Goal: Task Accomplishment & Management: Manage account settings

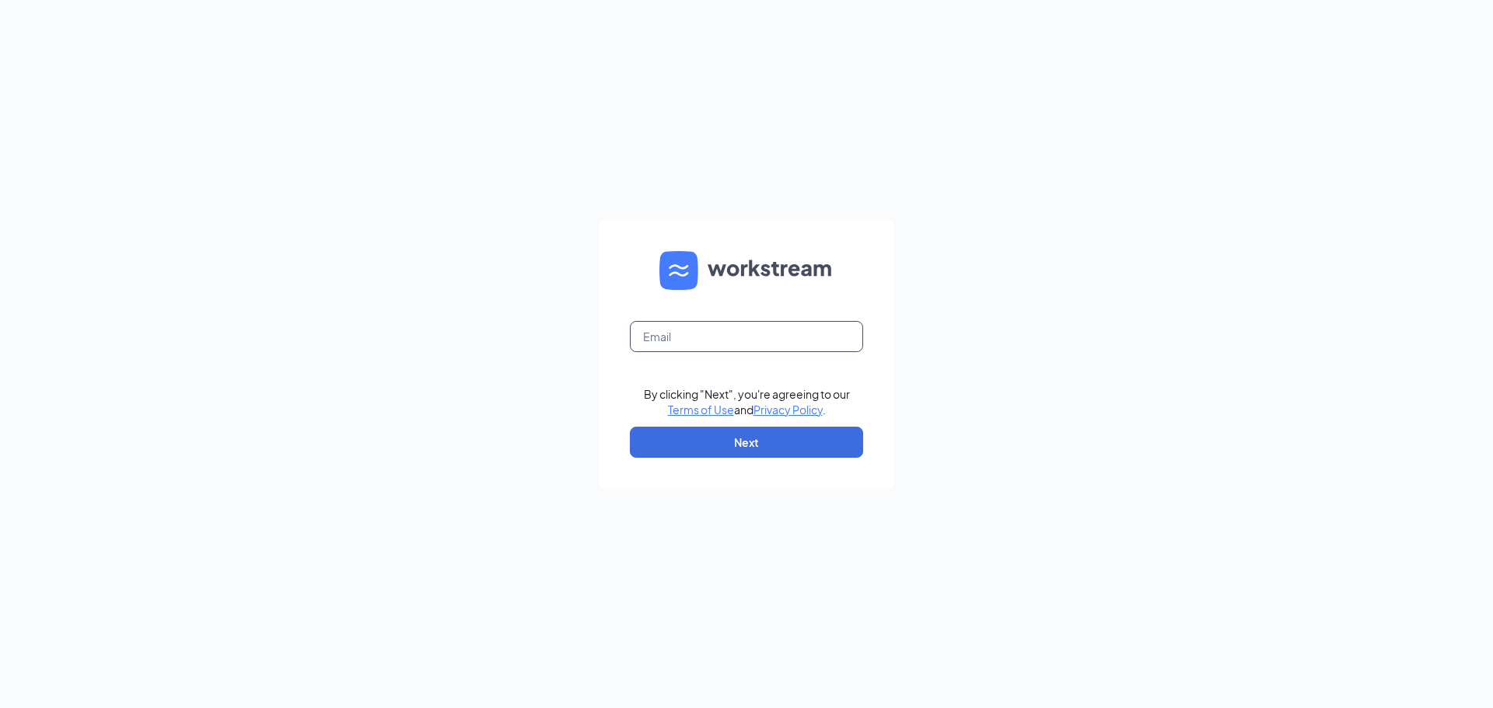
click at [635, 334] on input "text" at bounding box center [746, 336] width 233 height 31
type input "[EMAIL_ADDRESS][DOMAIN_NAME]"
click at [750, 444] on button "Next" at bounding box center [746, 442] width 233 height 31
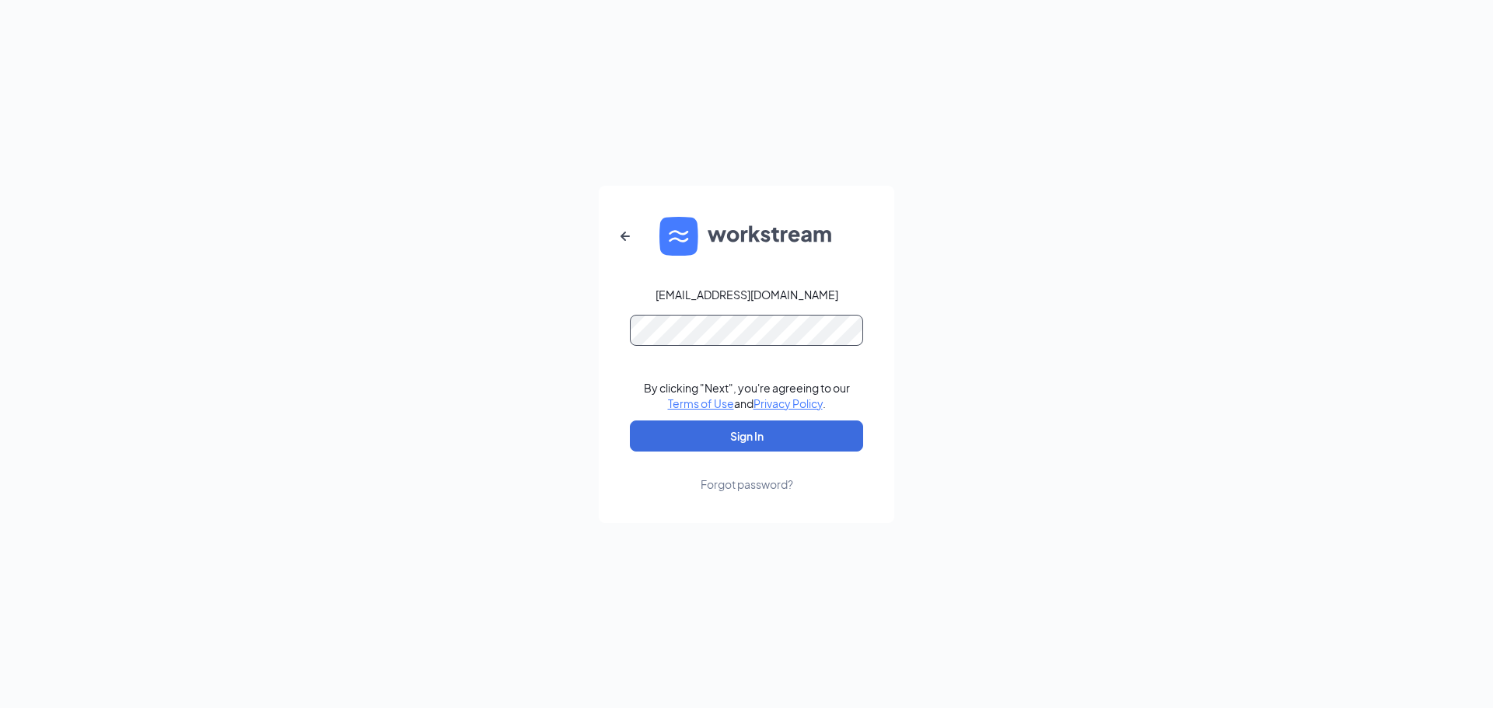
click at [630, 421] on button "Sign In" at bounding box center [746, 436] width 233 height 31
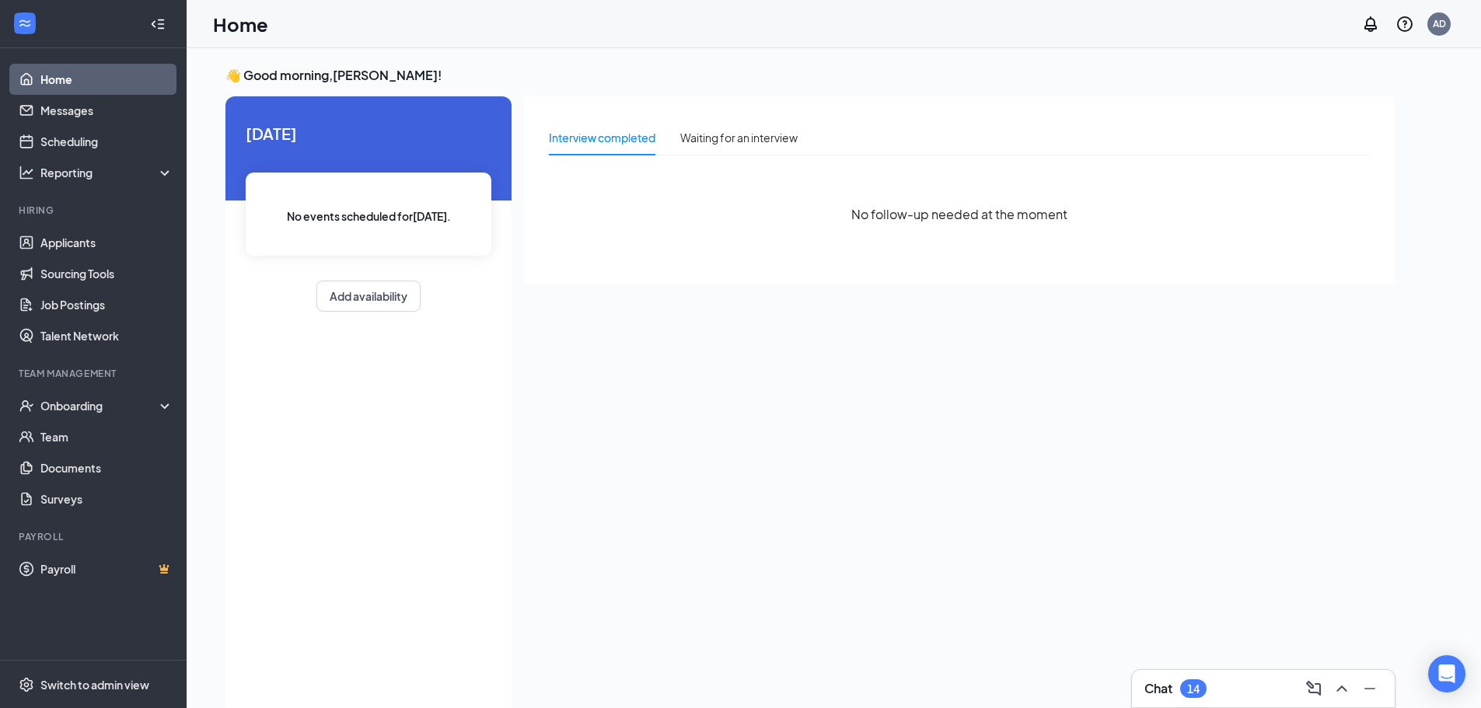
click at [1264, 680] on div "Chat 14" at bounding box center [1264, 689] width 238 height 25
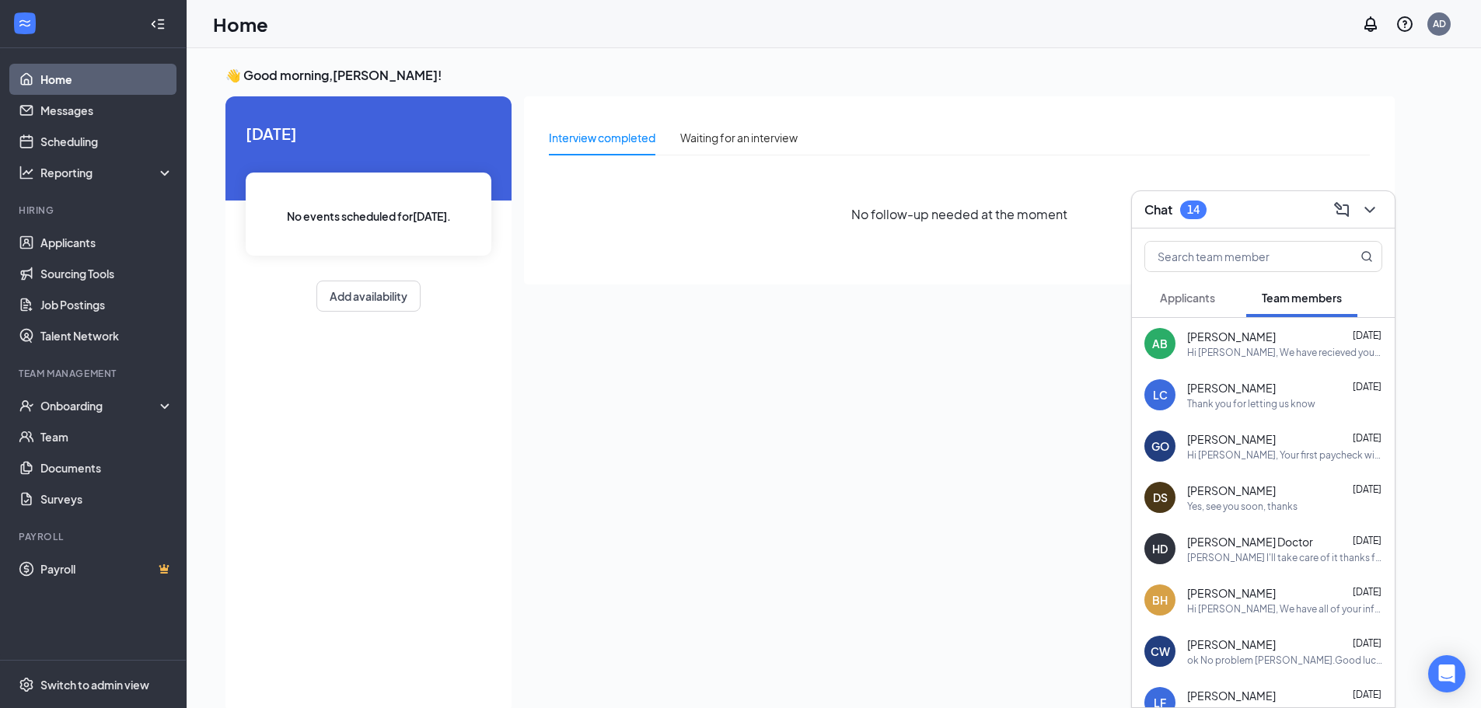
click at [1243, 341] on span "Aaron Butler" at bounding box center [1231, 337] width 89 height 16
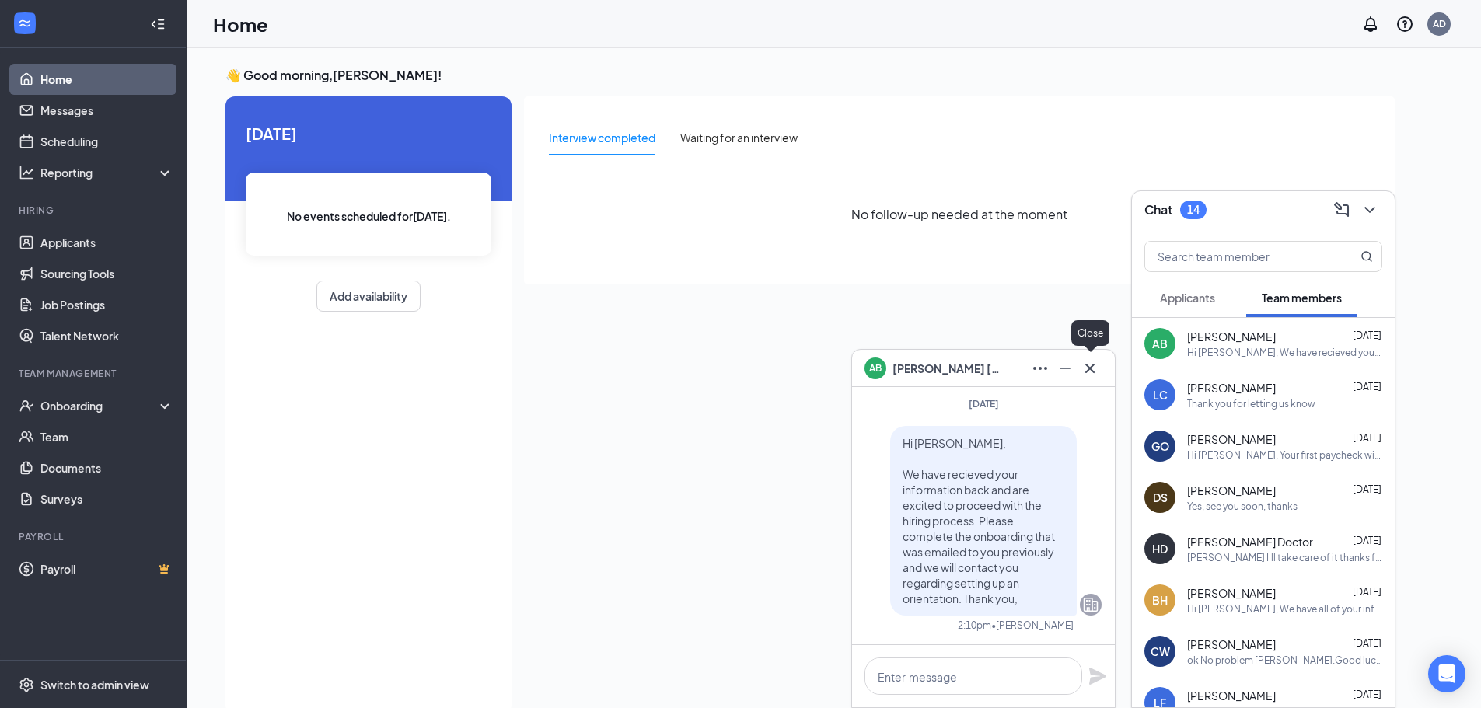
click at [1096, 370] on icon "Cross" at bounding box center [1090, 368] width 19 height 19
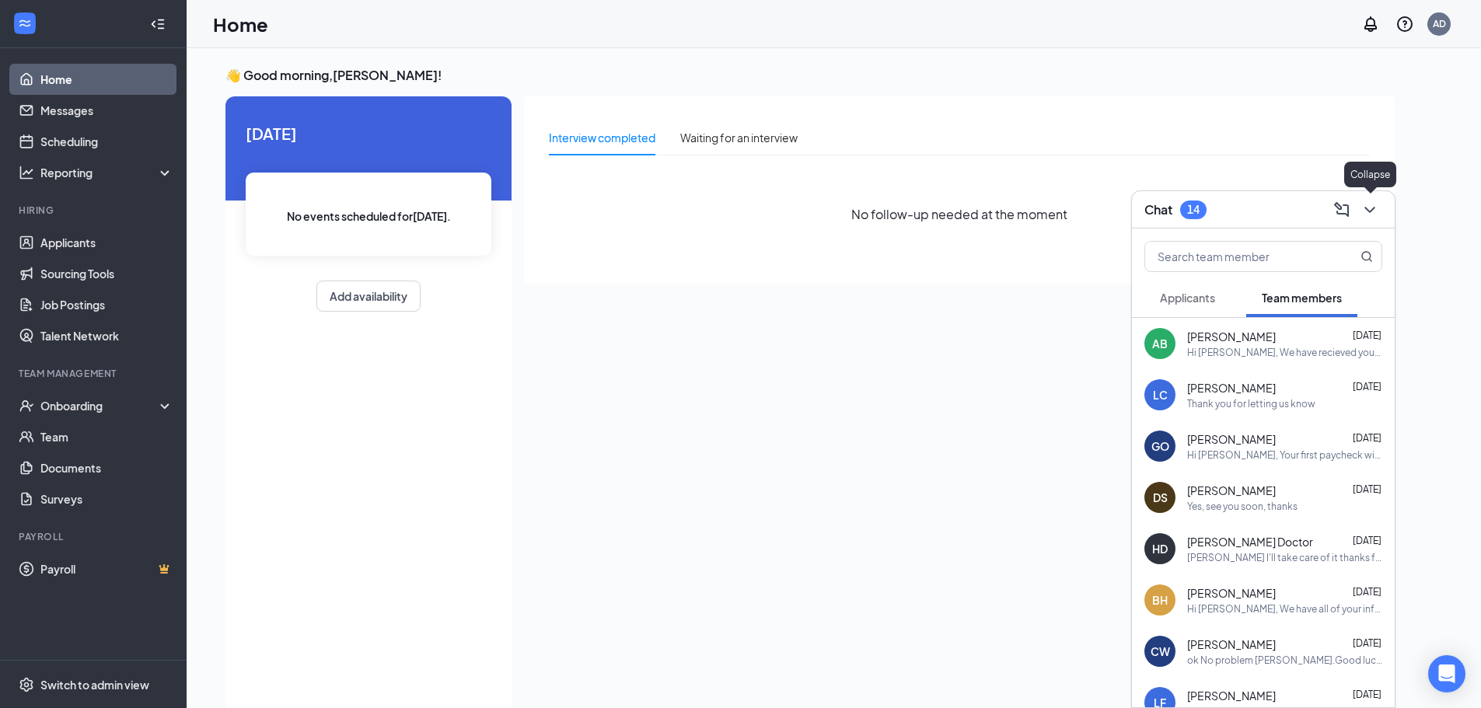
click at [1376, 219] on button at bounding box center [1370, 210] width 25 height 25
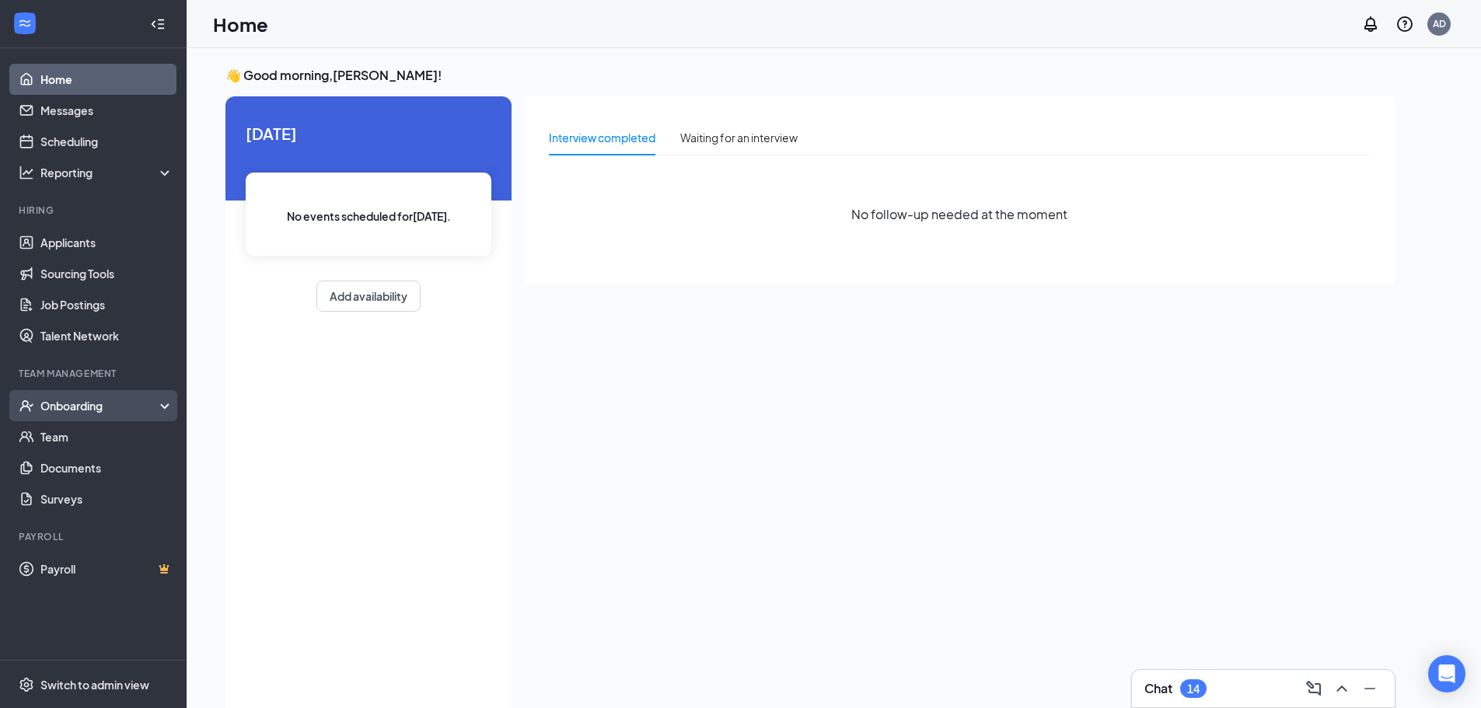
click at [72, 411] on div "Onboarding" at bounding box center [100, 406] width 120 height 16
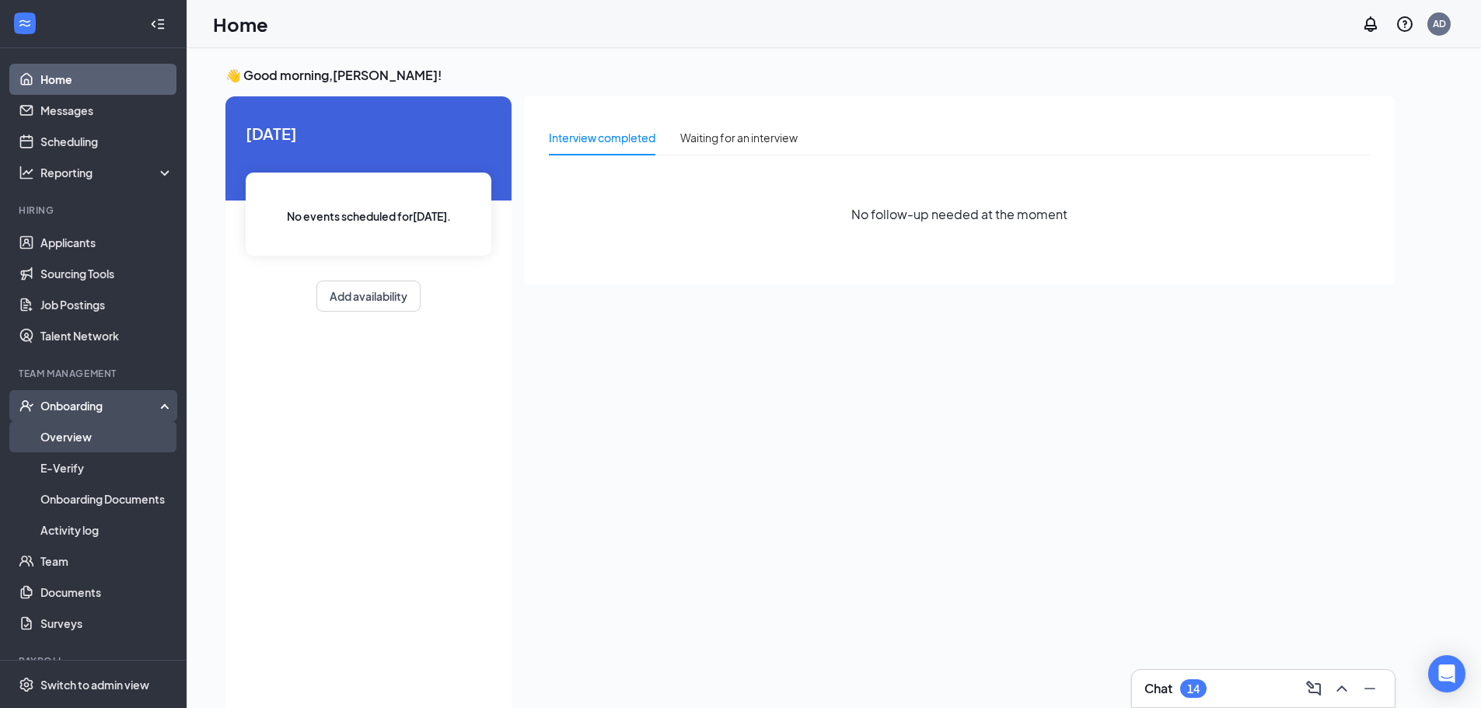
click at [64, 435] on link "Overview" at bounding box center [106, 436] width 133 height 31
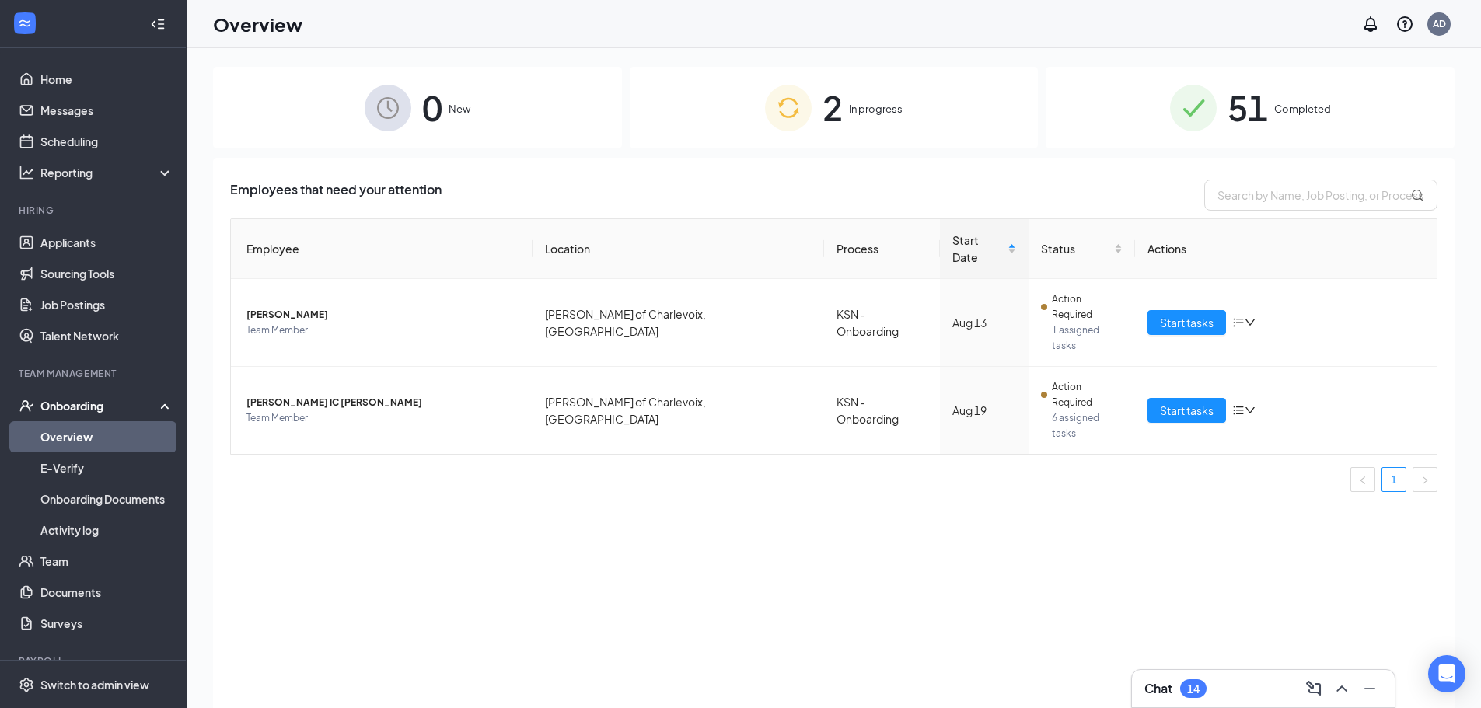
click at [844, 118] on div "2 In progress" at bounding box center [834, 108] width 409 height 82
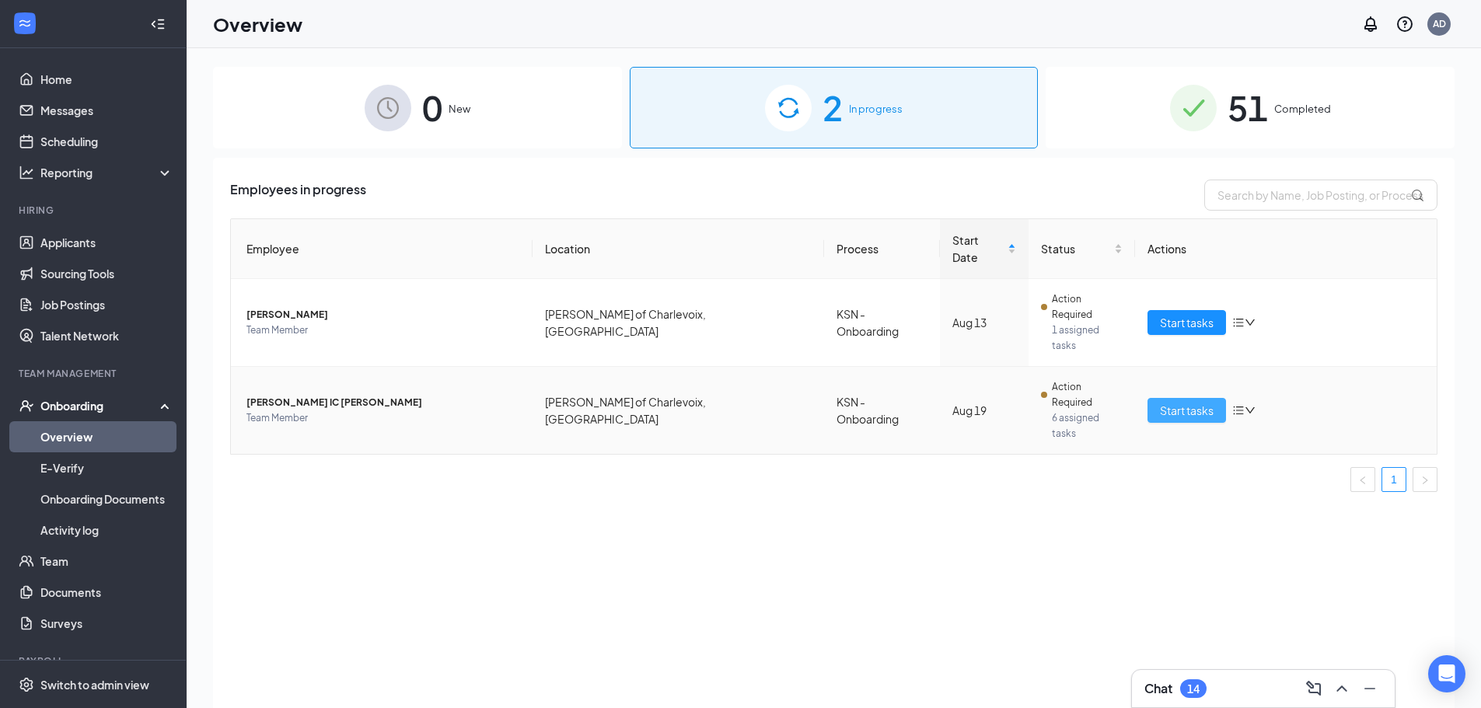
click at [1194, 402] on span "Start tasks" at bounding box center [1187, 410] width 54 height 17
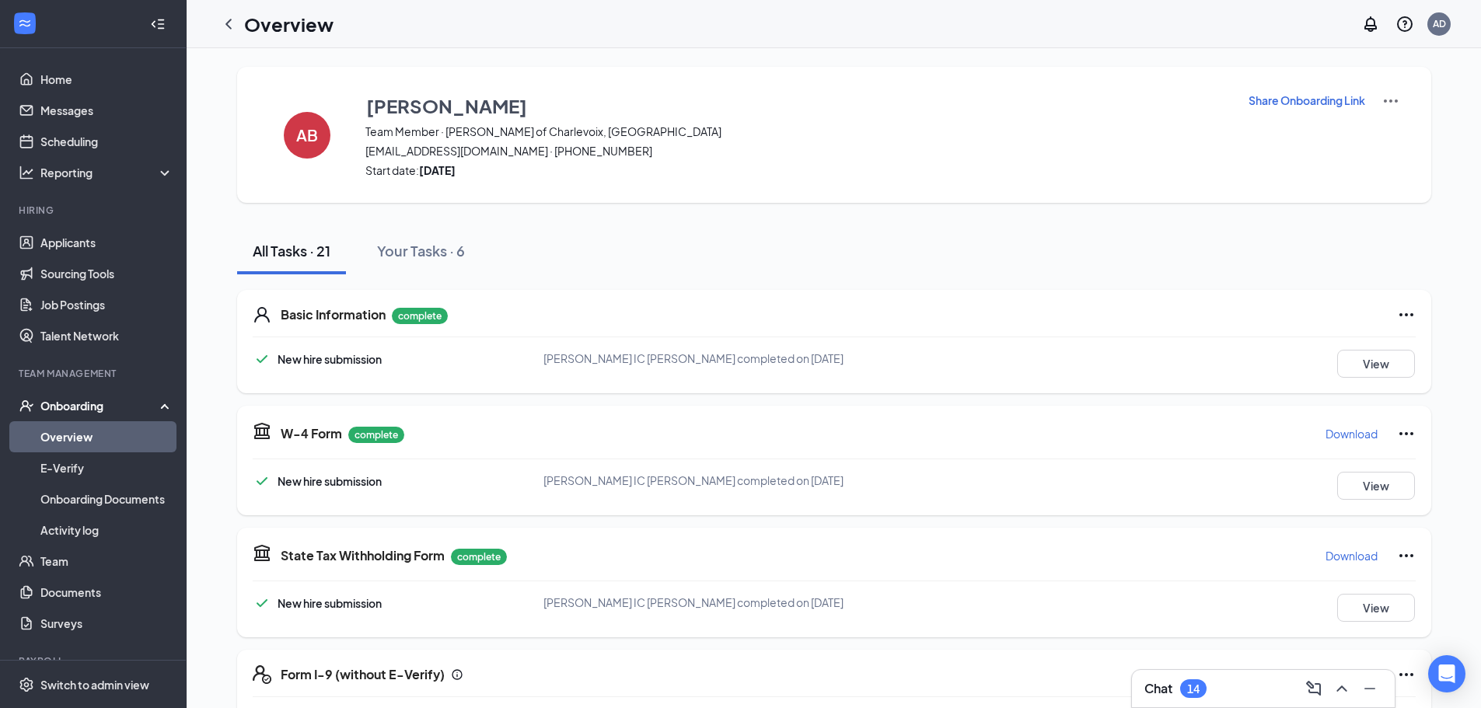
click at [1295, 106] on p "Share Onboarding Link" at bounding box center [1307, 101] width 117 height 16
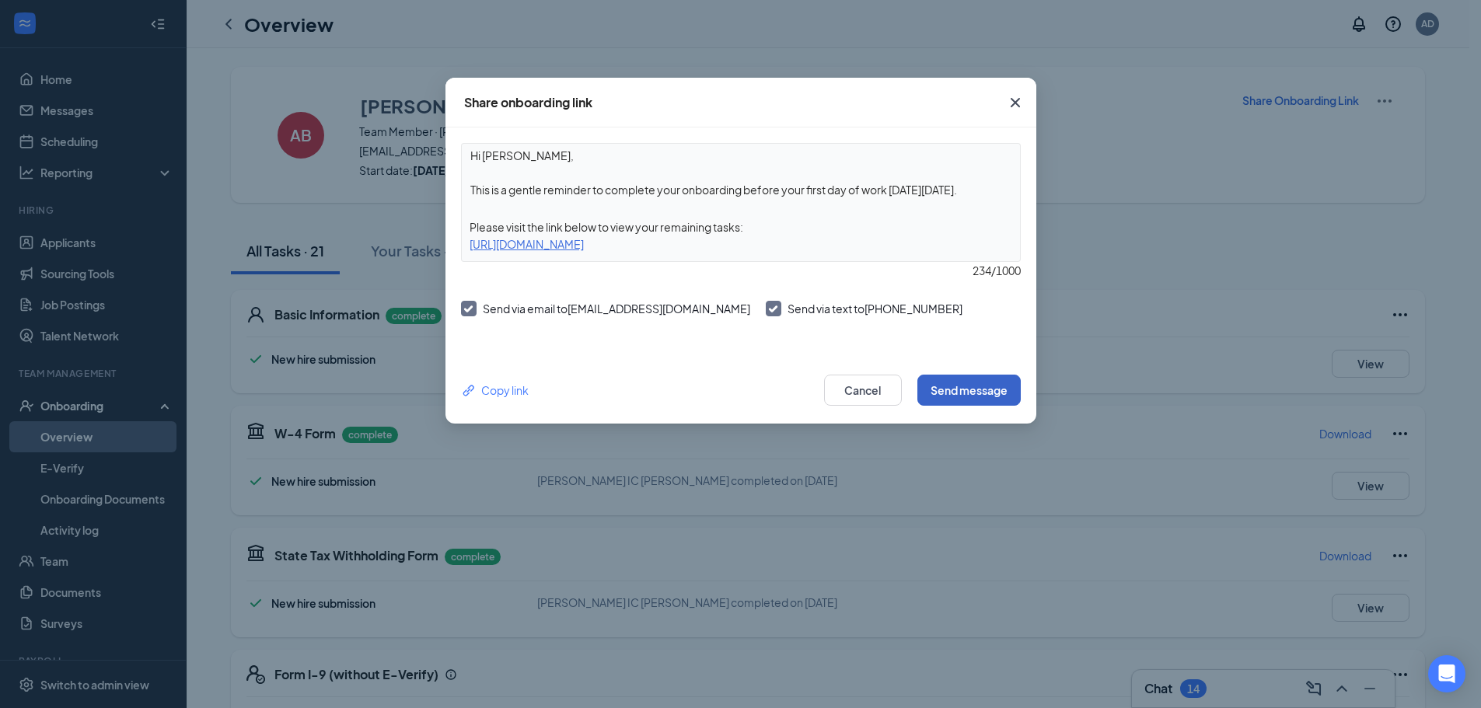
click at [995, 387] on button "Send message" at bounding box center [969, 390] width 103 height 31
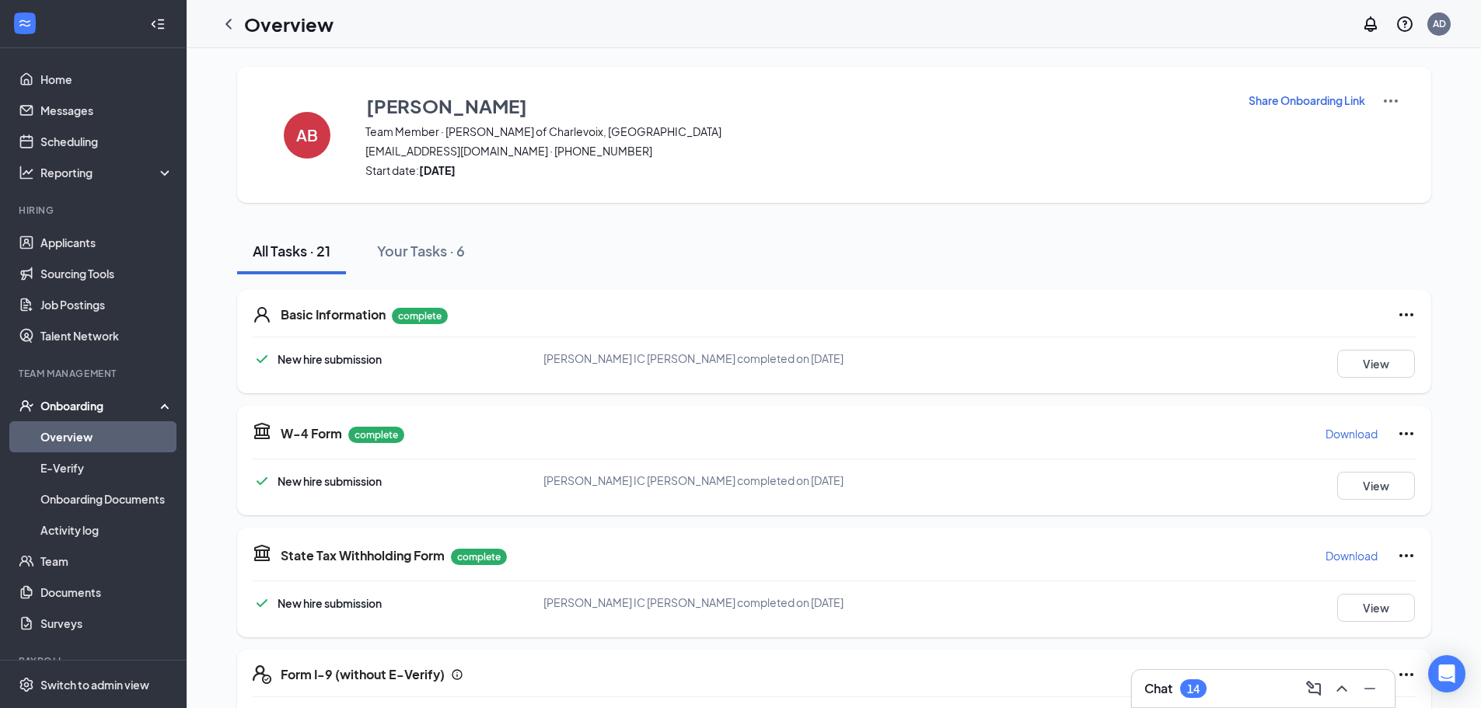
click at [79, 434] on link "Overview" at bounding box center [106, 436] width 133 height 31
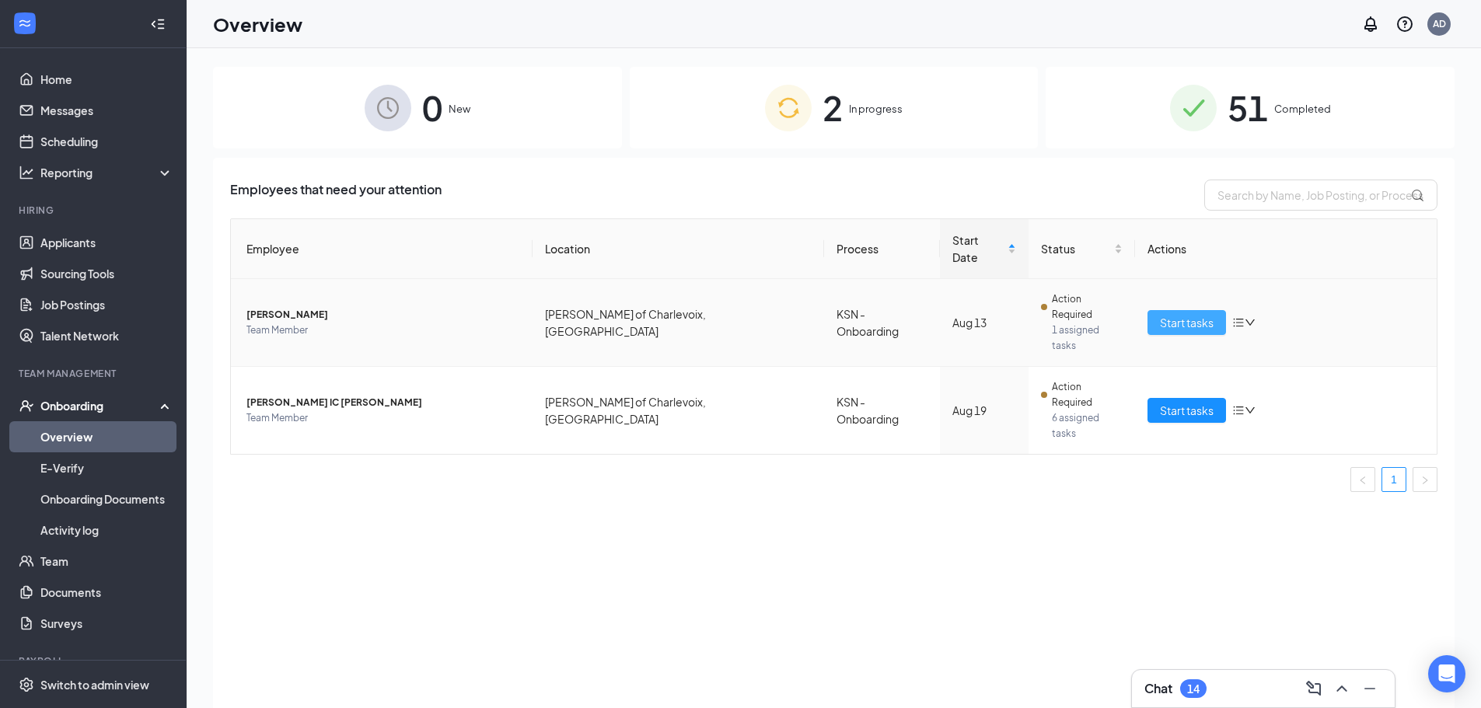
click at [1186, 314] on span "Start tasks" at bounding box center [1187, 322] width 54 height 17
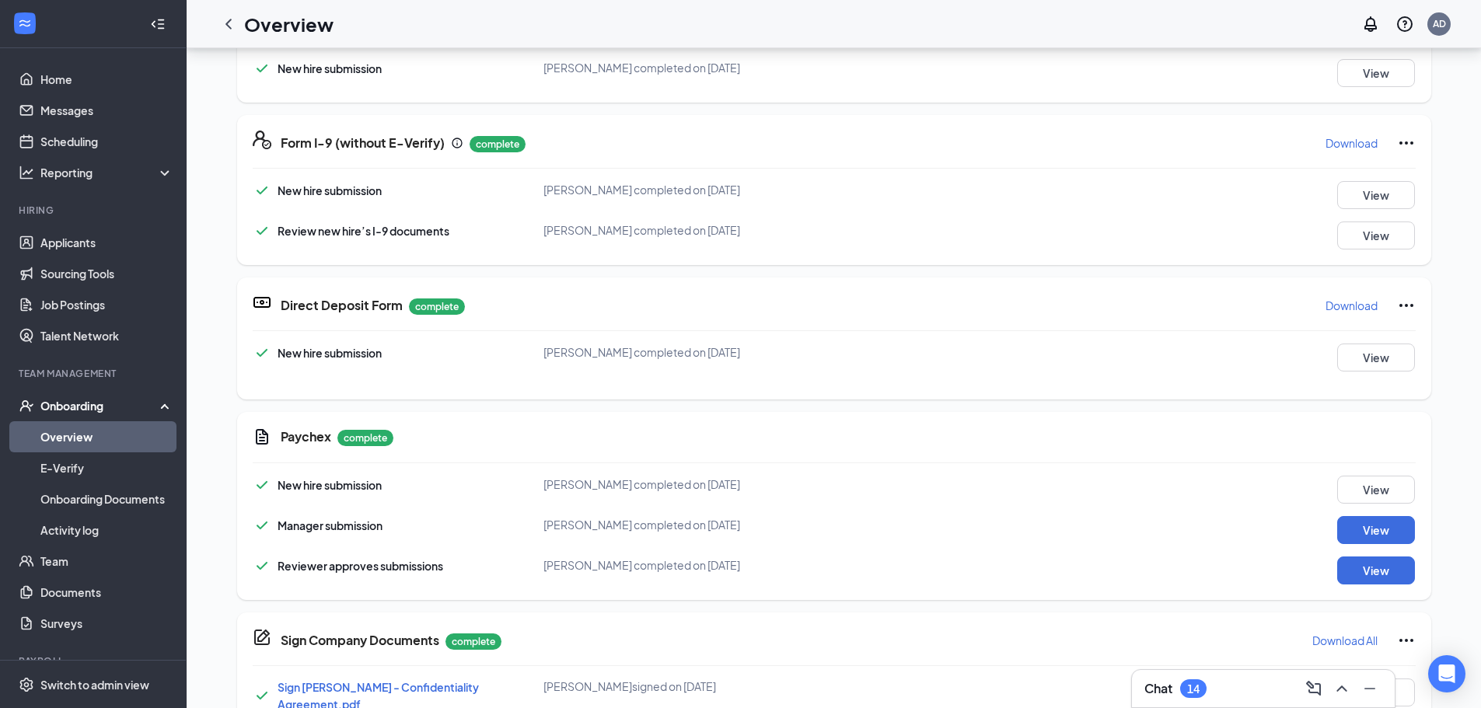
scroll to position [1088, 0]
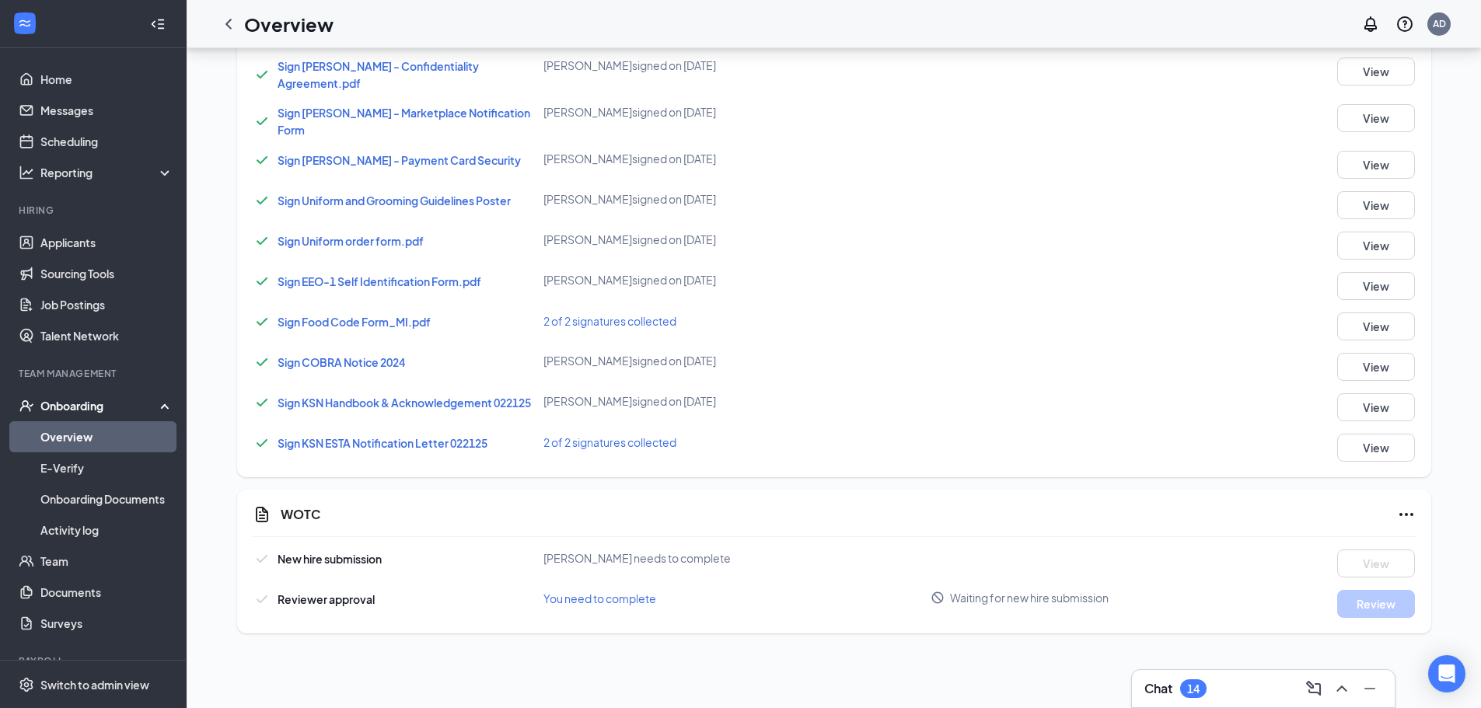
click at [1397, 505] on icon "Ellipses" at bounding box center [1406, 514] width 19 height 19
click at [1342, 522] on span "Mark as complete" at bounding box center [1342, 522] width 91 height 16
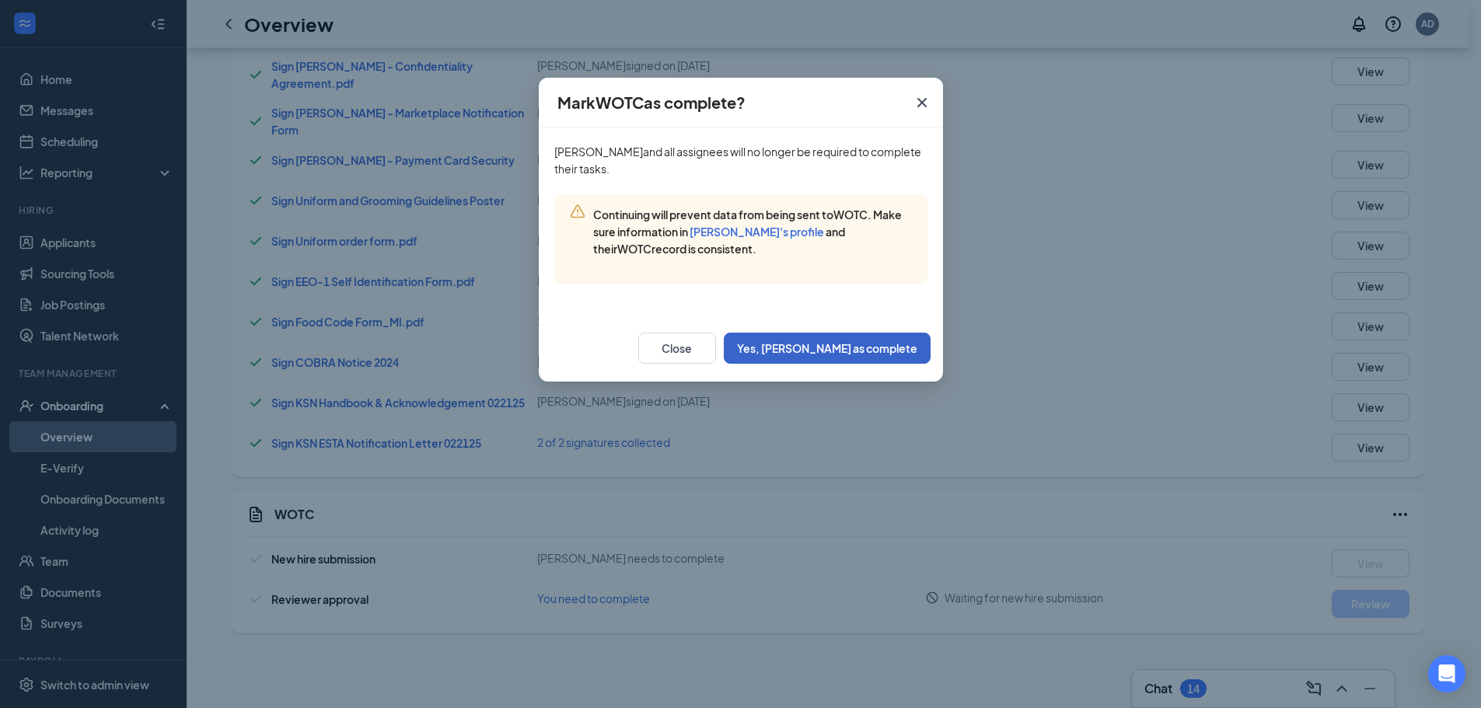
click at [872, 351] on button "Yes, mark as complete" at bounding box center [827, 348] width 207 height 31
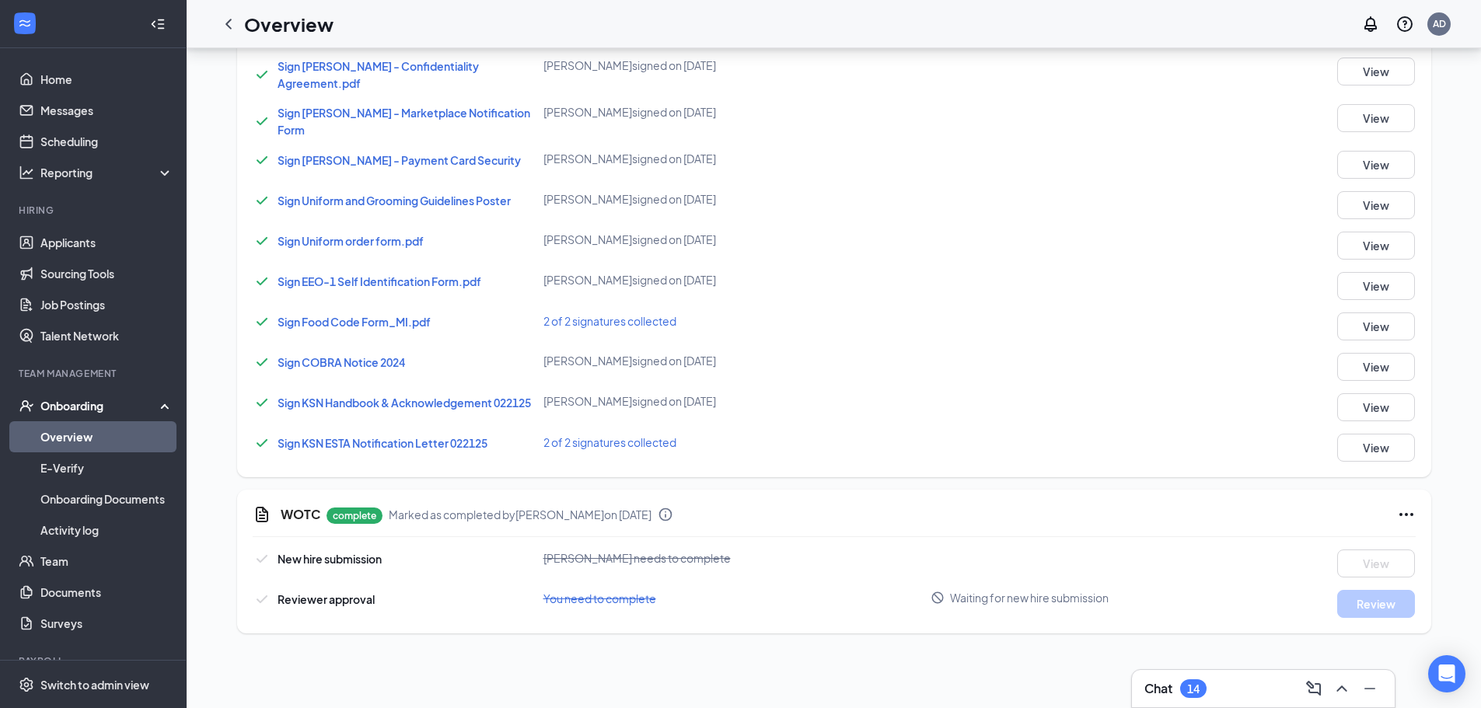
click at [76, 432] on link "Overview" at bounding box center [106, 436] width 133 height 31
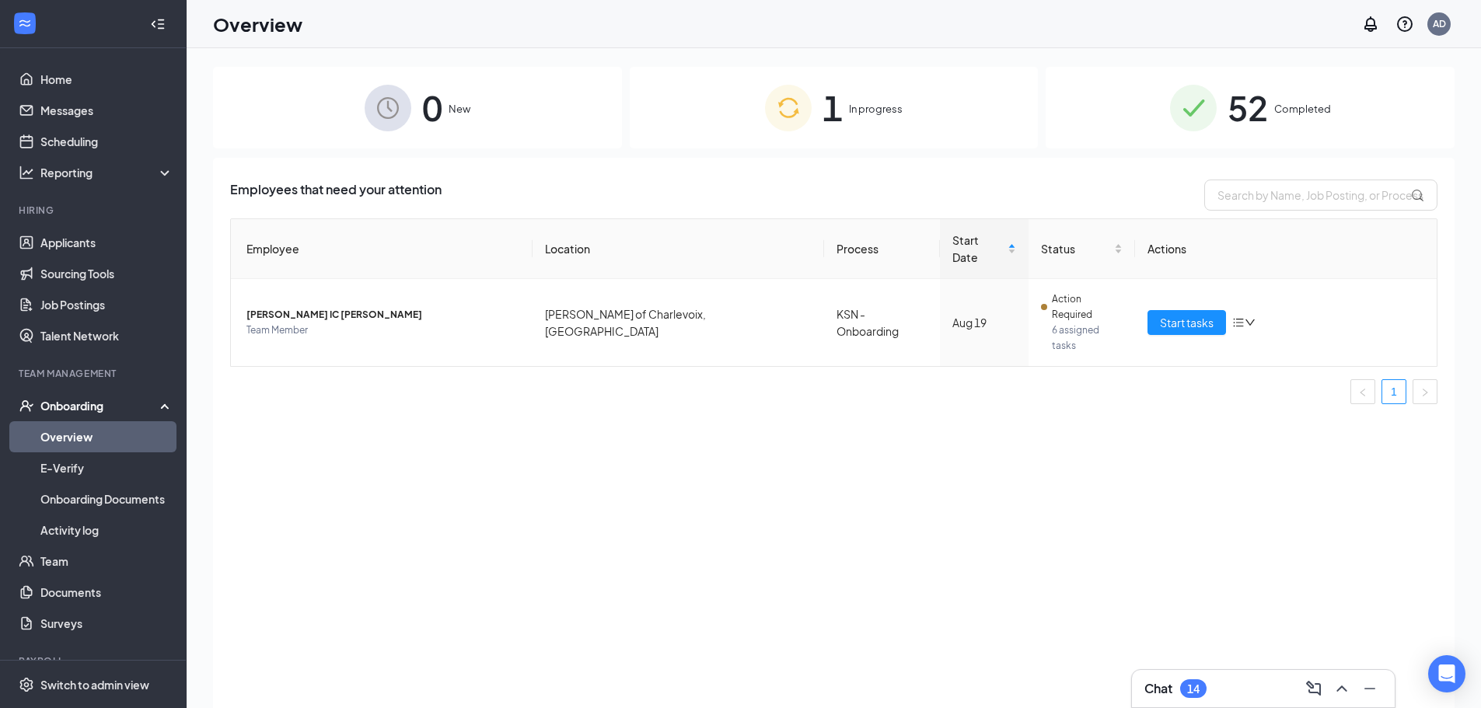
click at [927, 103] on div "1 In progress" at bounding box center [834, 108] width 409 height 82
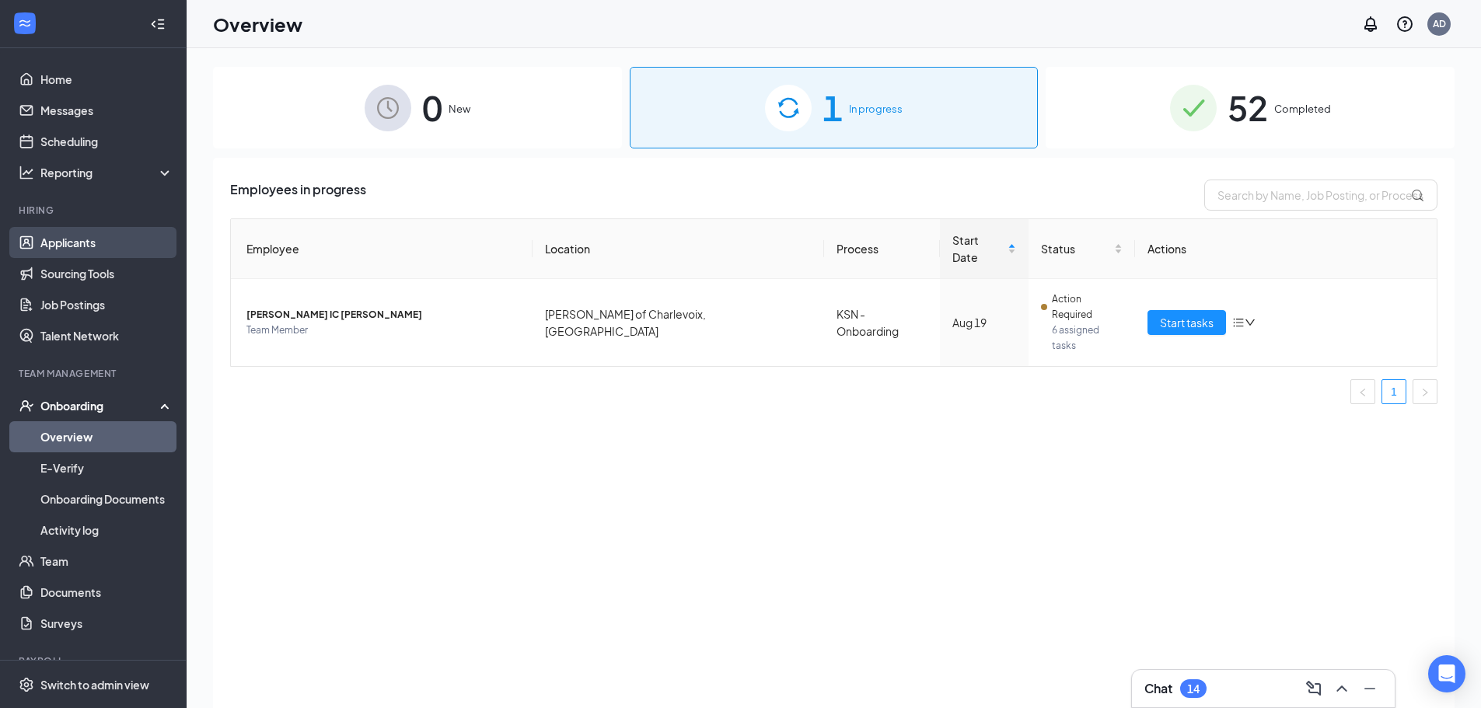
click at [79, 235] on link "Applicants" at bounding box center [106, 242] width 133 height 31
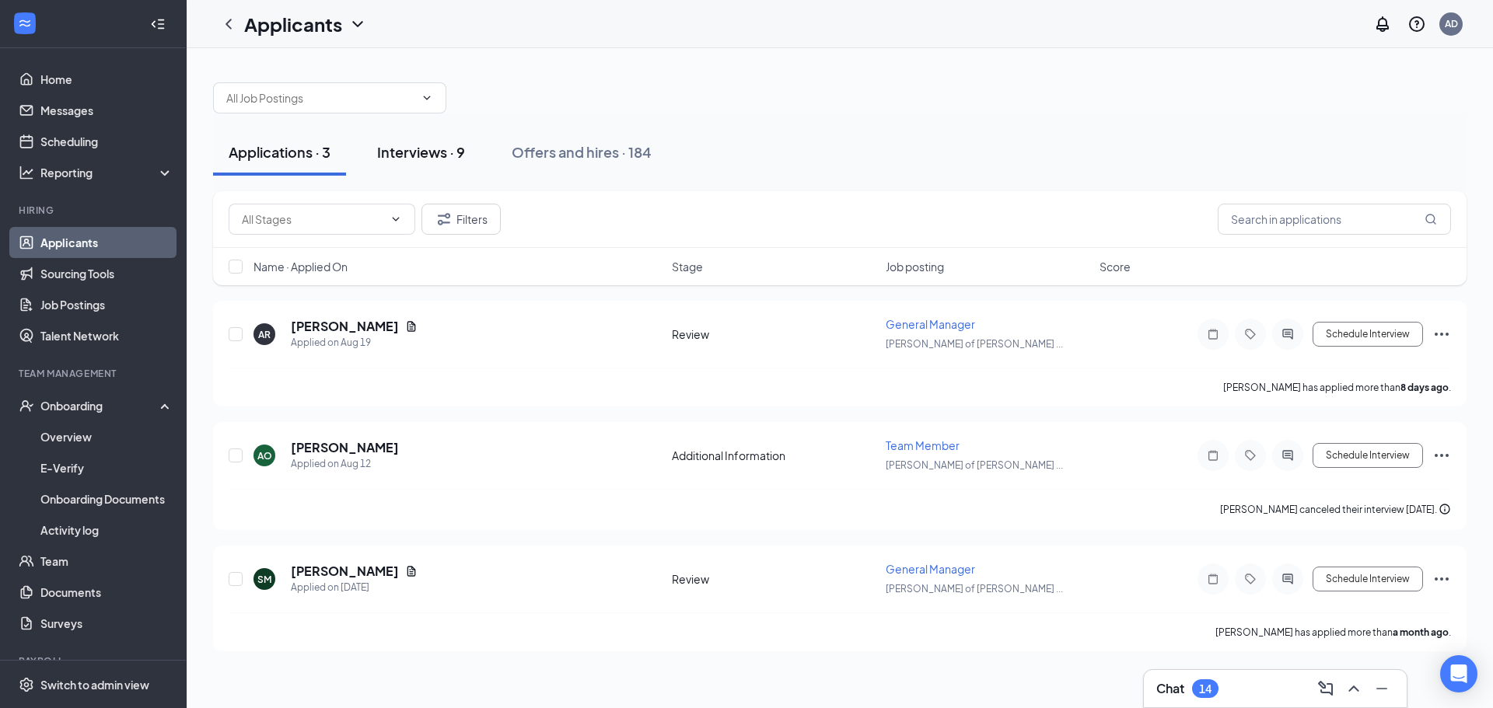
click at [428, 153] on div "Interviews · 9" at bounding box center [421, 151] width 88 height 19
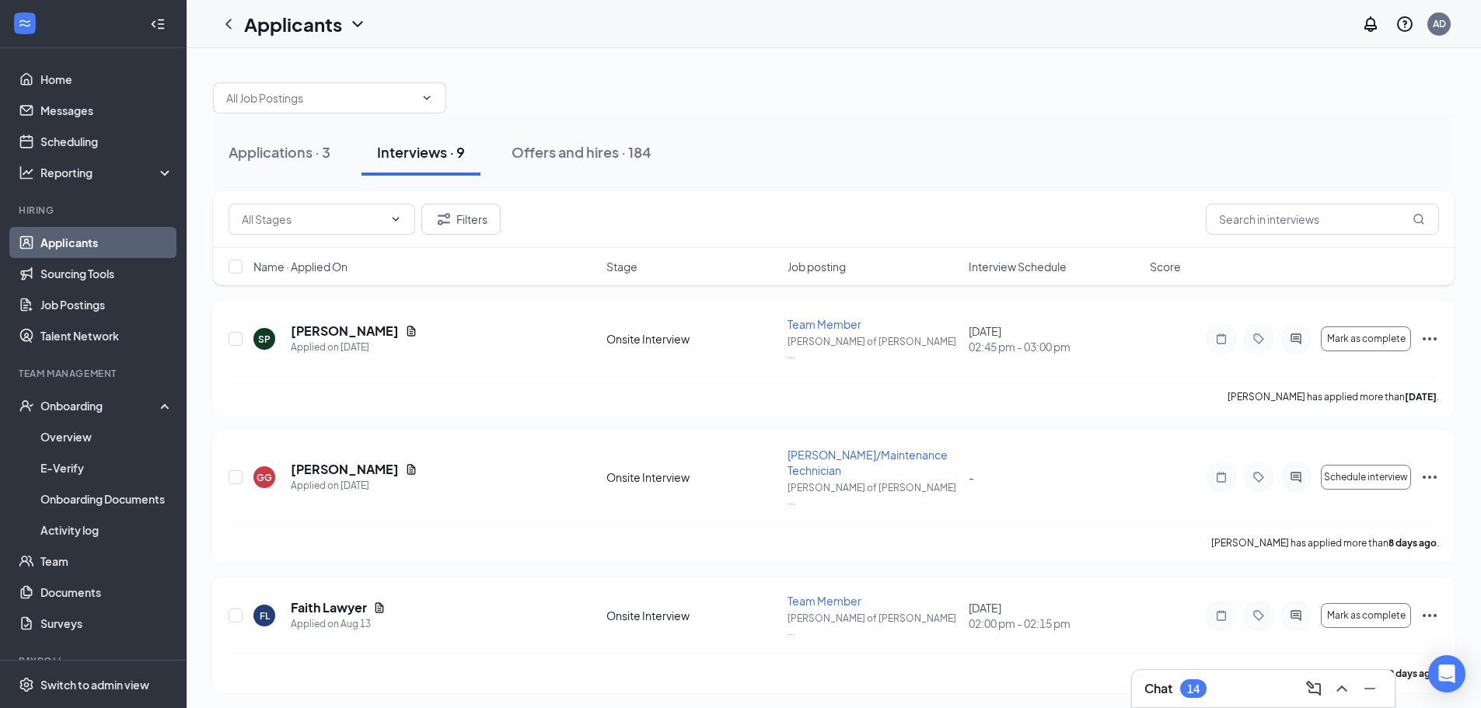
click at [1032, 266] on span "Interview Schedule" at bounding box center [1018, 267] width 98 height 16
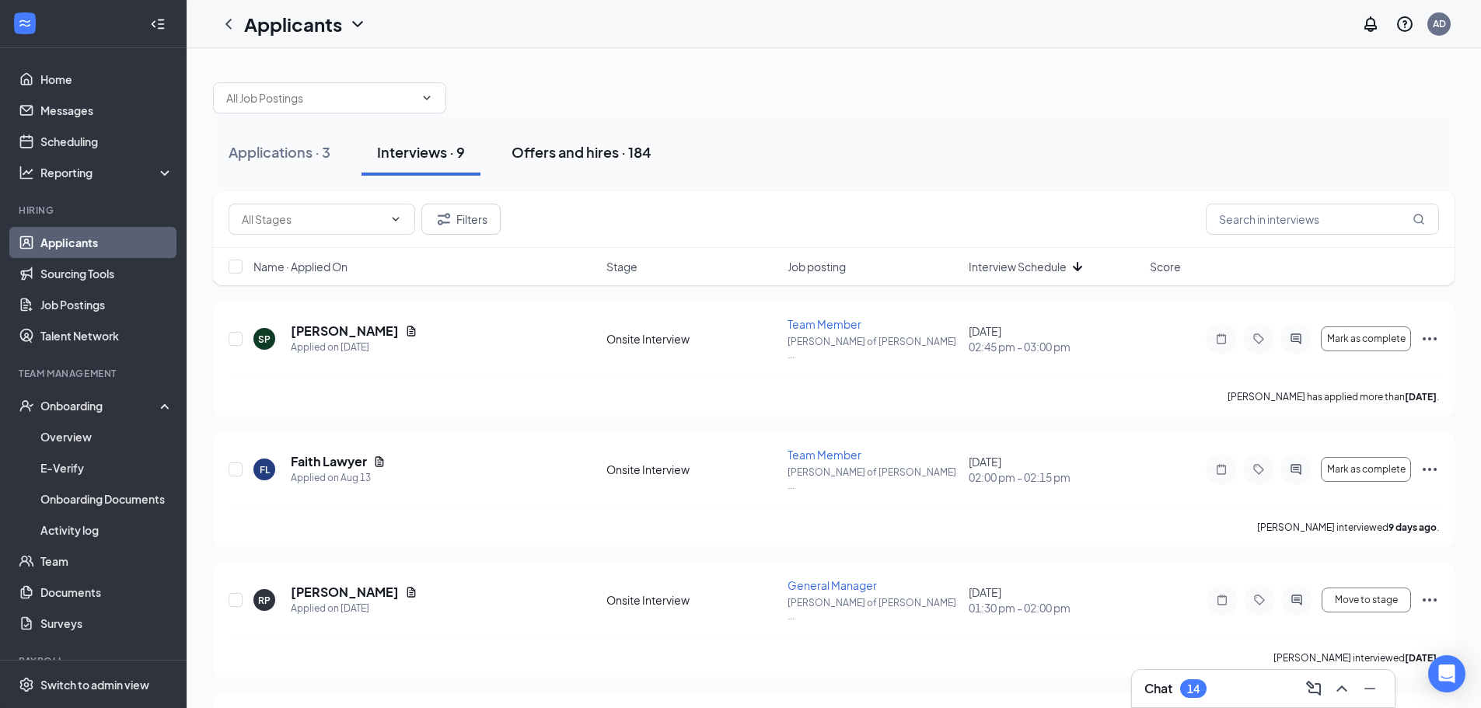
click at [586, 159] on div "Offers and hires · 184" at bounding box center [582, 151] width 140 height 19
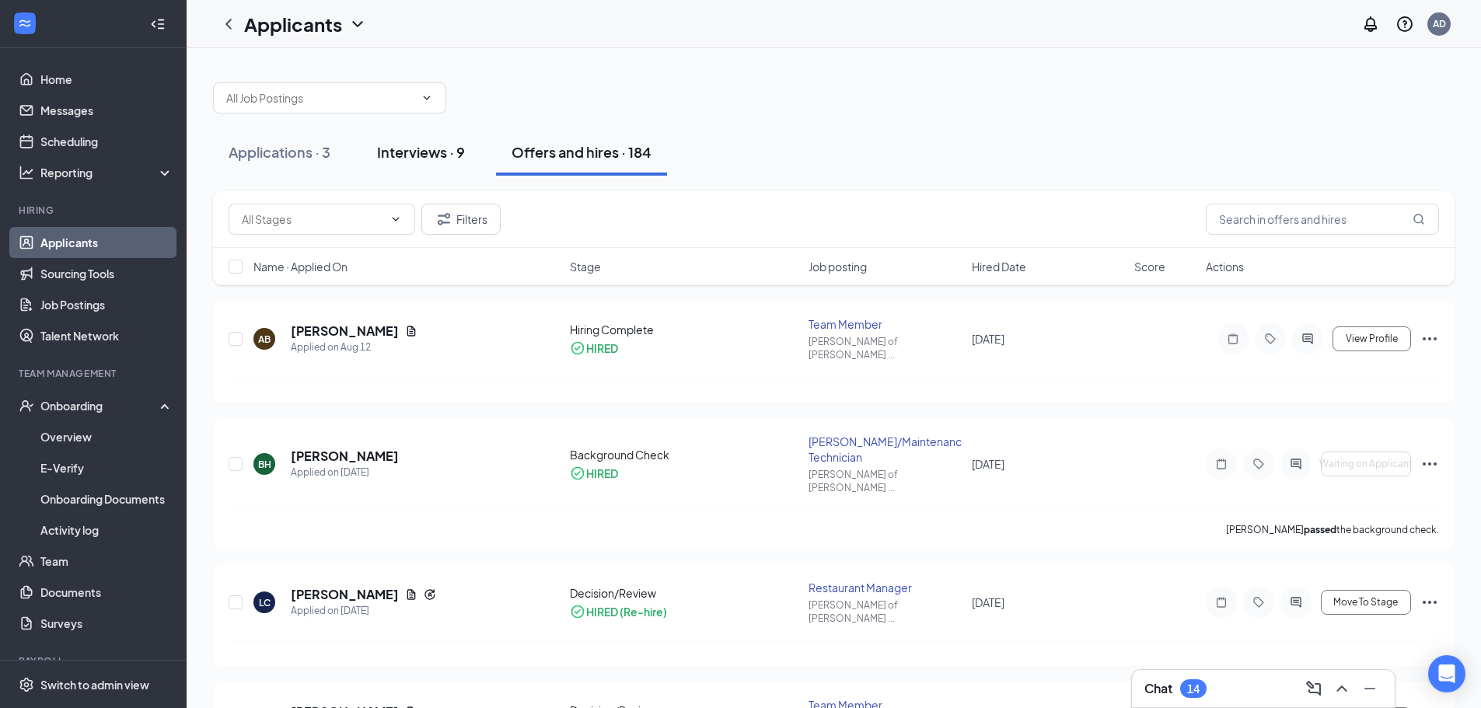
click at [437, 151] on div "Interviews · 9" at bounding box center [421, 151] width 88 height 19
